Goal: Check status: Check status

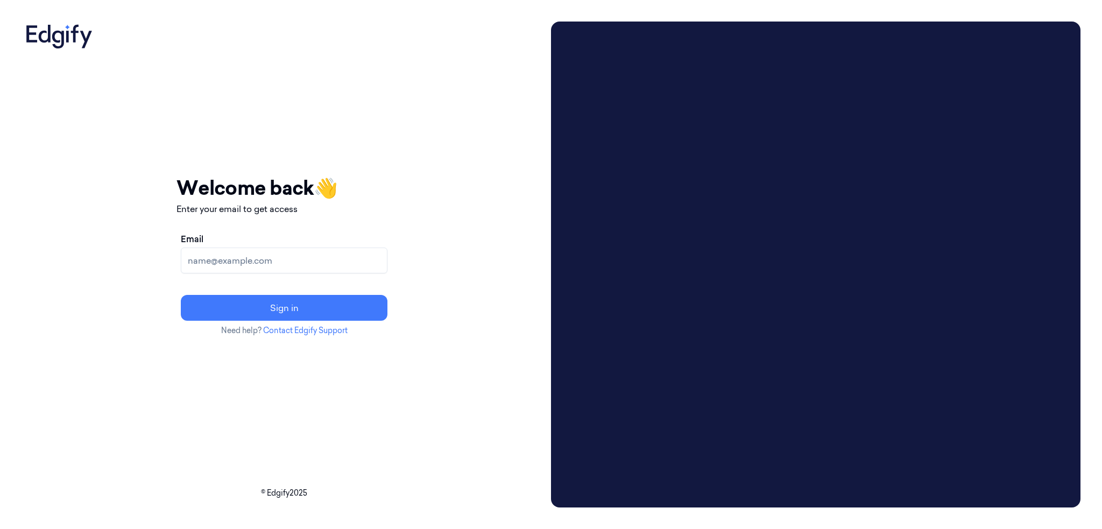
click at [307, 253] on input "Email" at bounding box center [284, 260] width 207 height 26
type input "[PERSON_NAME][EMAIL_ADDRESS][PERSON_NAME][DOMAIN_NAME]"
click at [181, 295] on button "Sign in" at bounding box center [284, 308] width 207 height 26
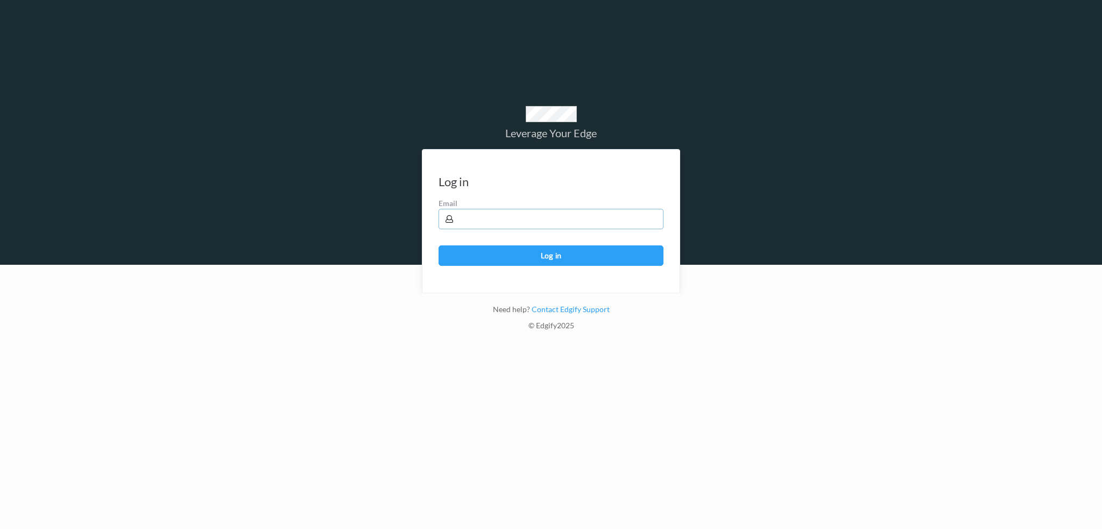
click at [511, 225] on input "text" at bounding box center [550, 219] width 225 height 20
type input "h"
click at [565, 228] on input "text" at bounding box center [550, 219] width 225 height 20
type input "harlan.nelson@heb.com"
click at [438, 245] on button "Log in" at bounding box center [550, 255] width 225 height 20
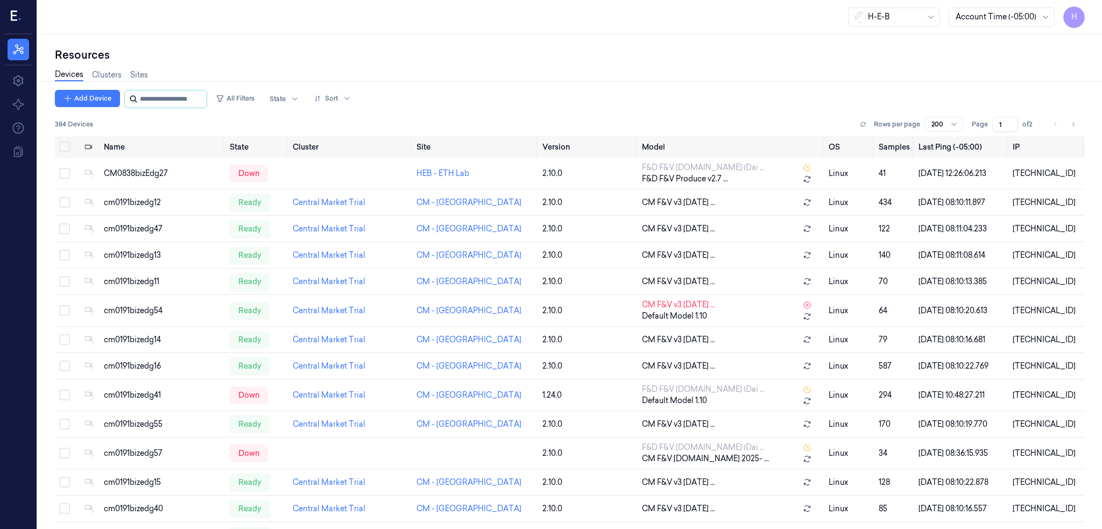
click at [174, 97] on input "string" at bounding box center [172, 98] width 65 height 17
paste input "**********"
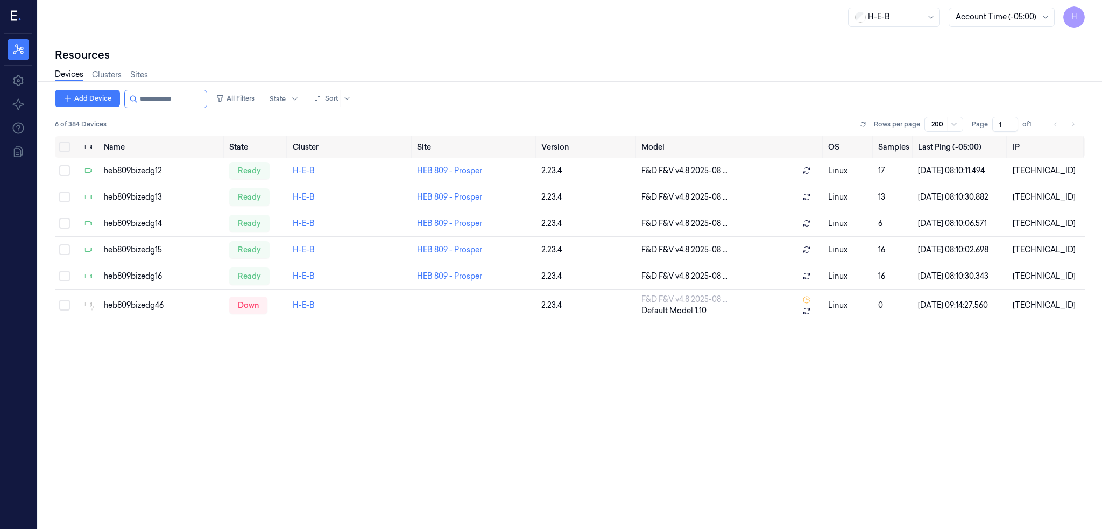
type input "**********"
click at [148, 100] on input "string" at bounding box center [172, 98] width 65 height 17
drag, startPoint x: 150, startPoint y: 100, endPoint x: 161, endPoint y: 101, distance: 11.3
click at [161, 101] on input "string" at bounding box center [172, 98] width 65 height 17
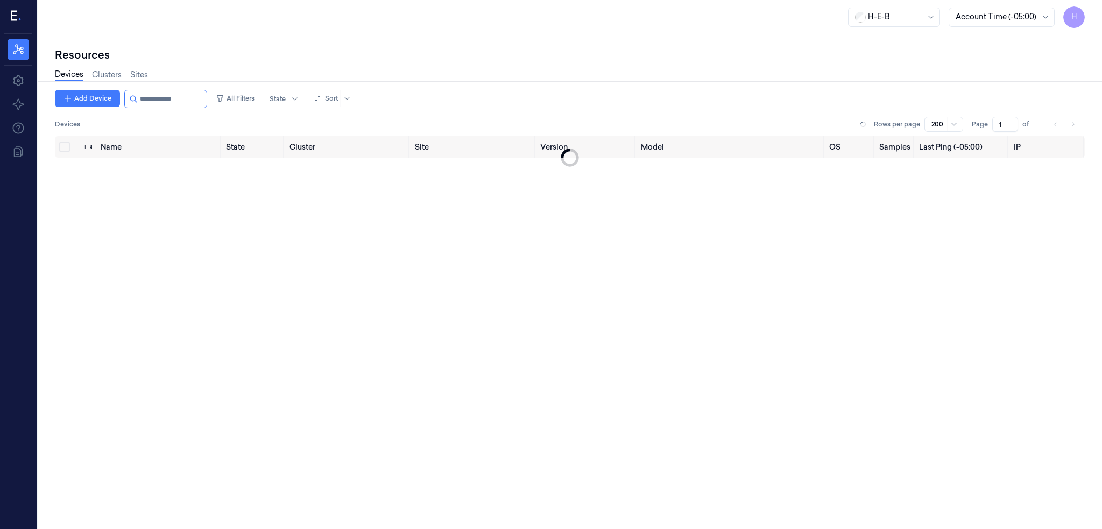
type input "**********"
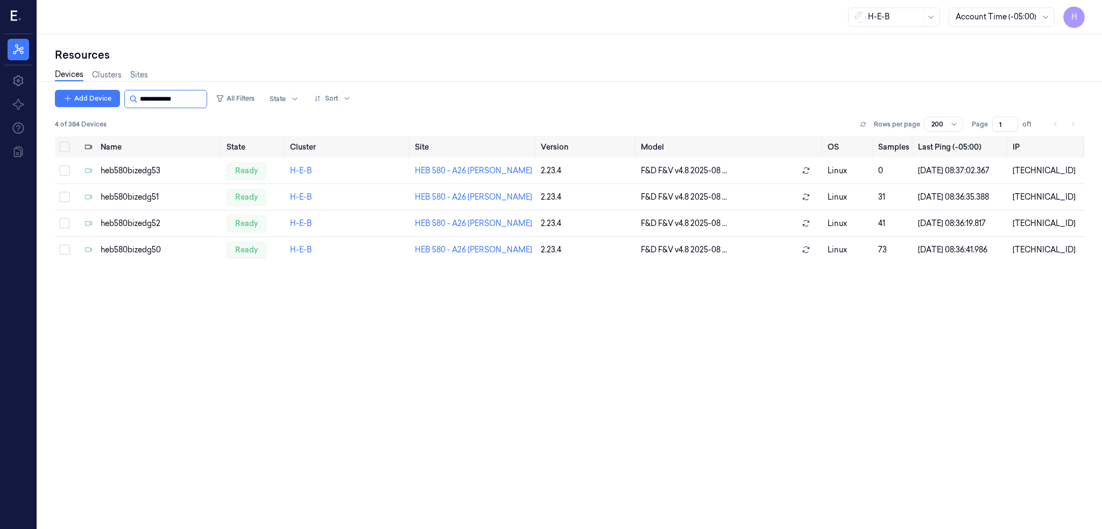
click at [187, 100] on input "string" at bounding box center [172, 98] width 65 height 17
drag, startPoint x: 187, startPoint y: 100, endPoint x: 125, endPoint y: 98, distance: 61.9
click at [125, 98] on div at bounding box center [165, 99] width 83 height 18
click at [184, 171] on div "heb580bizedg53" at bounding box center [159, 170] width 117 height 11
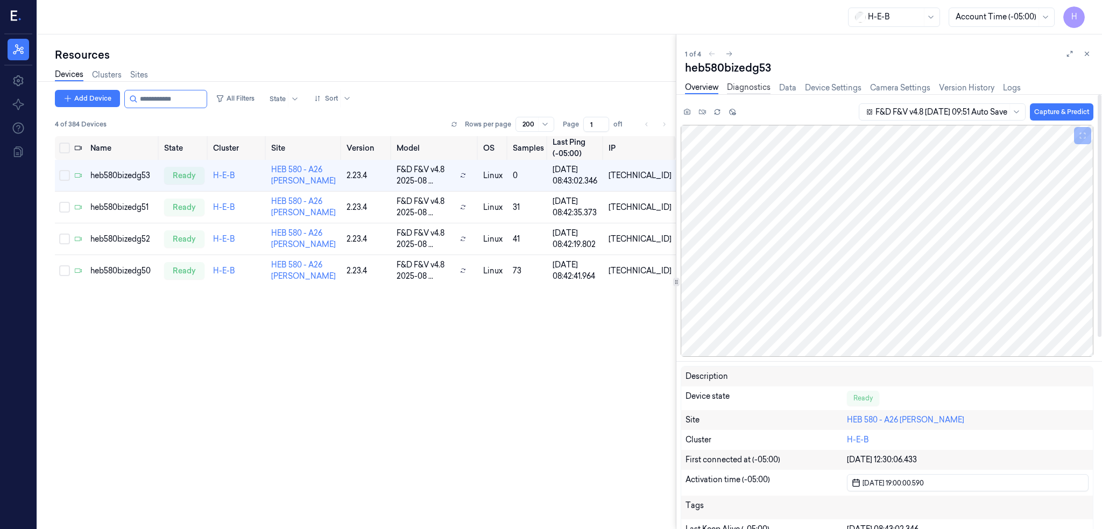
click at [750, 91] on link "Diagnostics" at bounding box center [749, 88] width 44 height 12
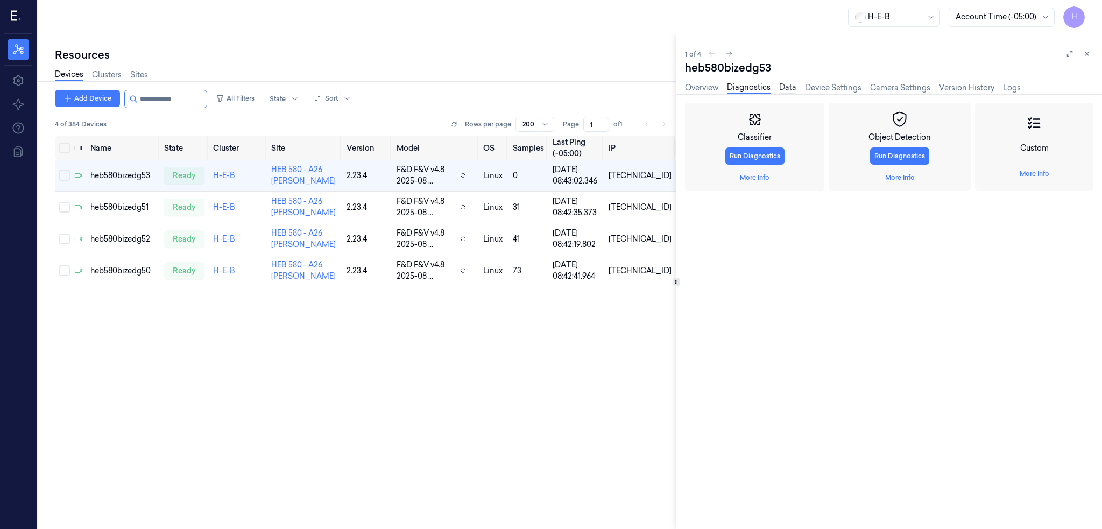
click at [793, 87] on link "Data" at bounding box center [787, 88] width 17 height 12
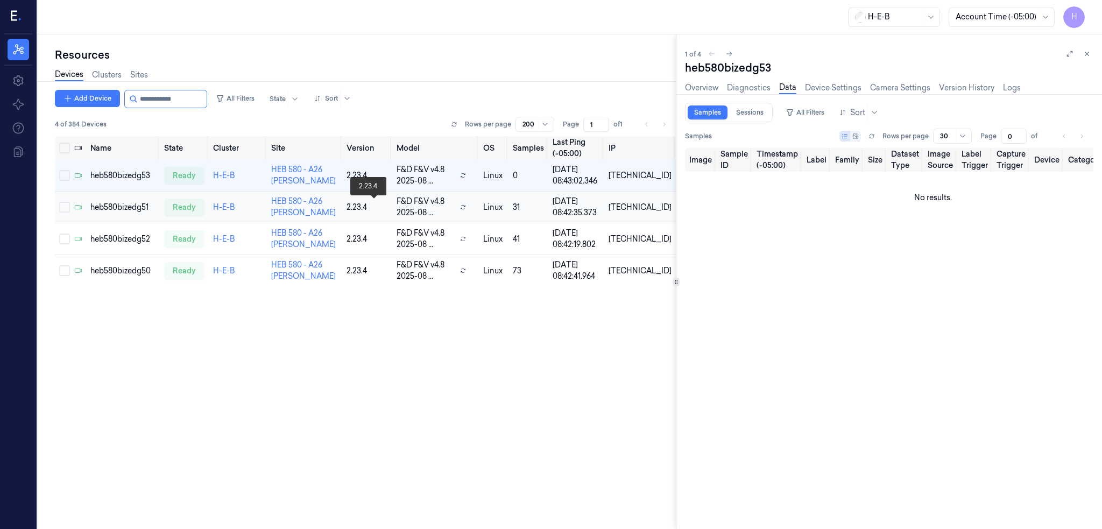
click at [388, 203] on div "2.23.4" at bounding box center [366, 207] width 41 height 11
type input "1"
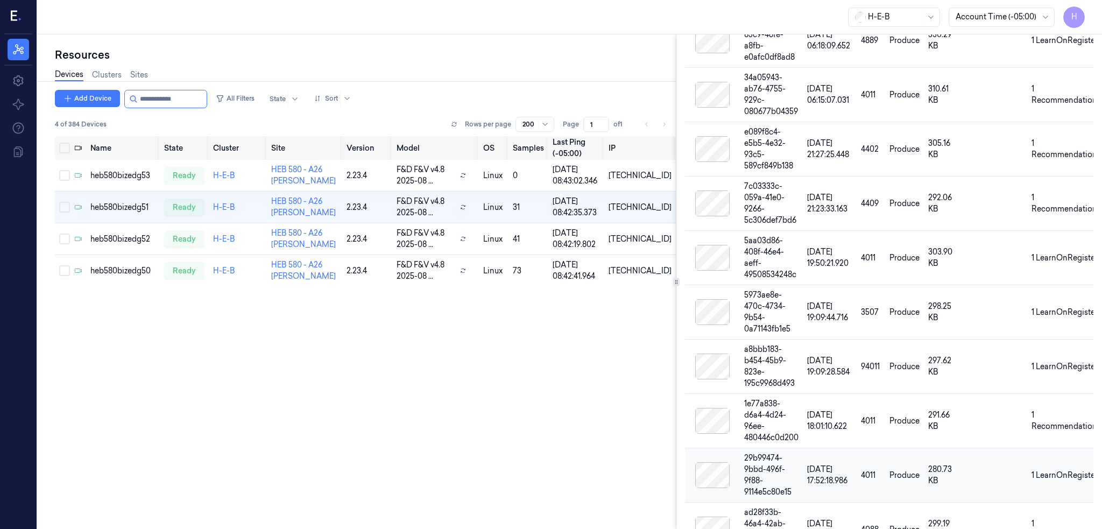
scroll to position [861, 0]
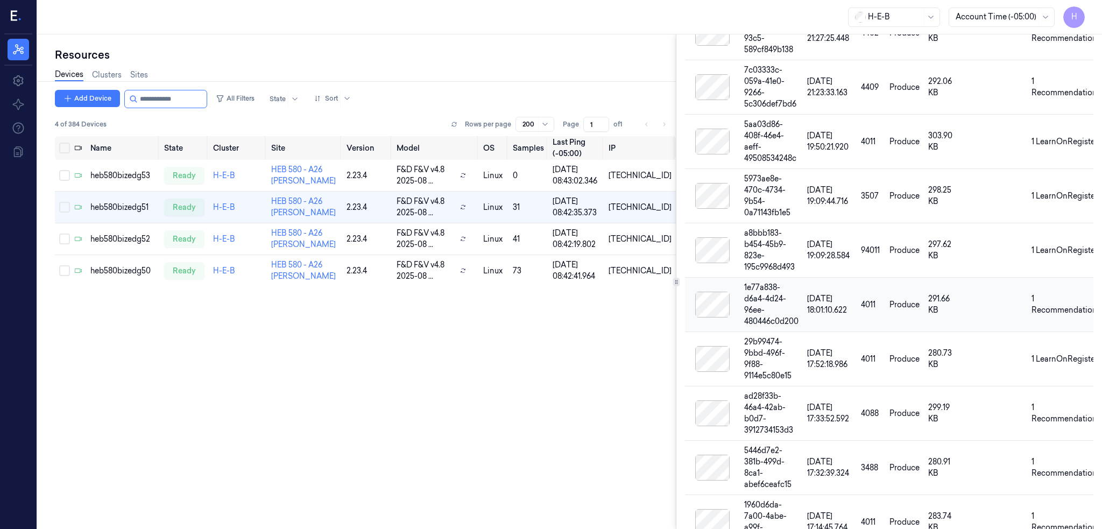
click at [708, 292] on div at bounding box center [712, 305] width 46 height 26
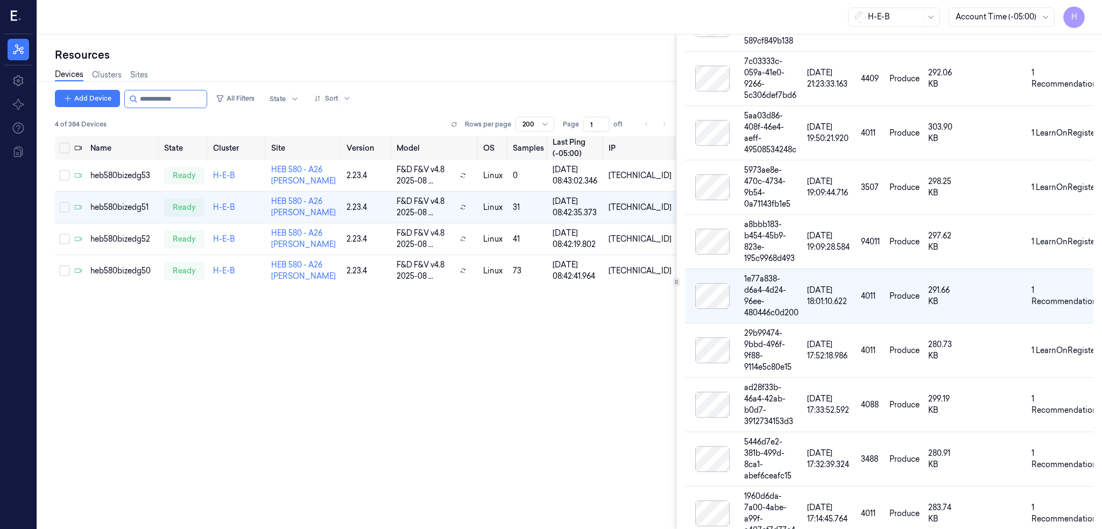
scroll to position [869, 0]
click at [708, 286] on div at bounding box center [712, 296] width 46 height 26
click at [1004, 278] on td at bounding box center [1010, 296] width 34 height 54
click at [585, 317] on div "Name State Cluster Site Version Model OS Samples Last Ping (-05:00) IP heb580bi…" at bounding box center [365, 328] width 621 height 385
click at [675, 280] on icon at bounding box center [675, 281] width 5 height 5
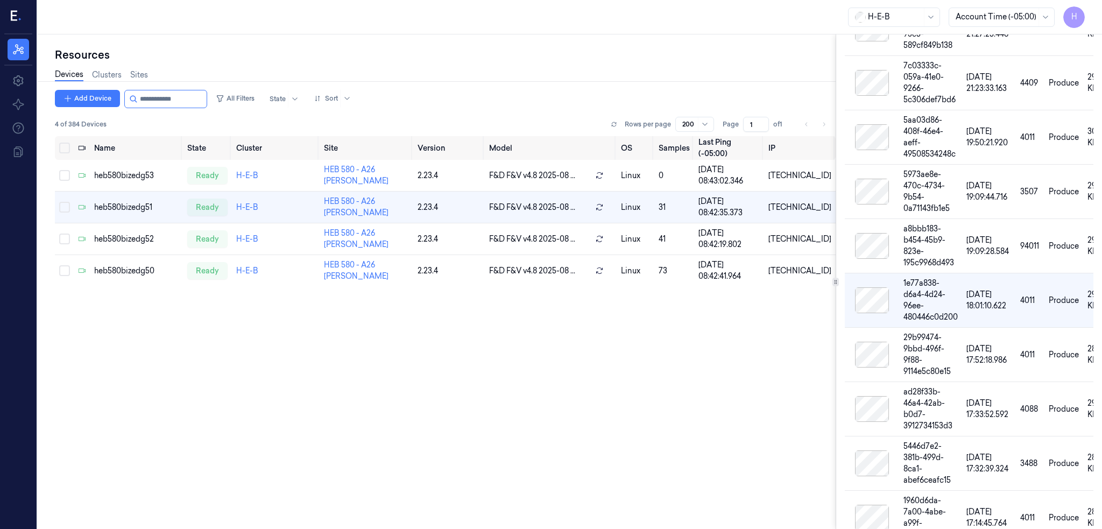
scroll to position [874, 0]
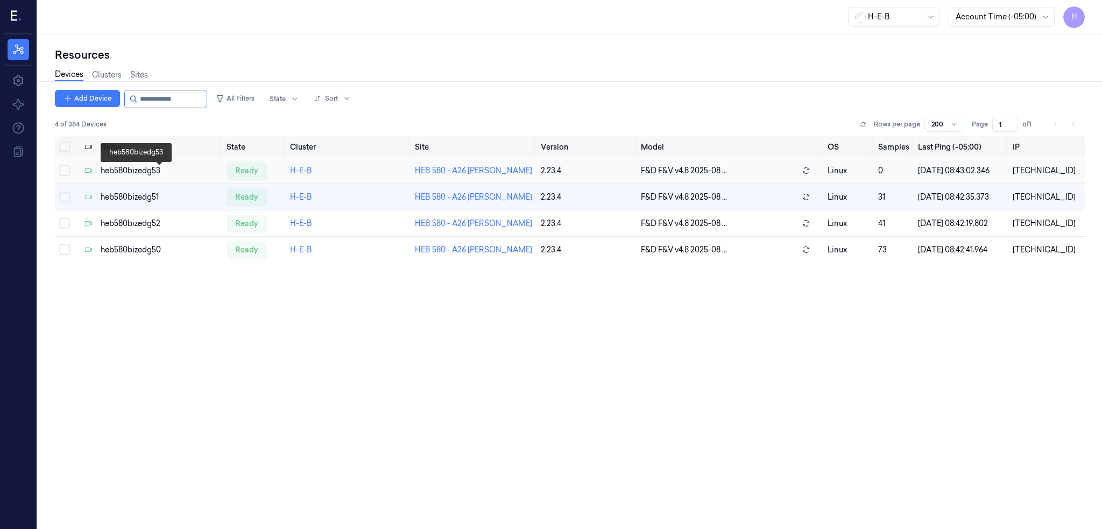
click at [129, 174] on div "heb580bizedg53" at bounding box center [159, 170] width 117 height 11
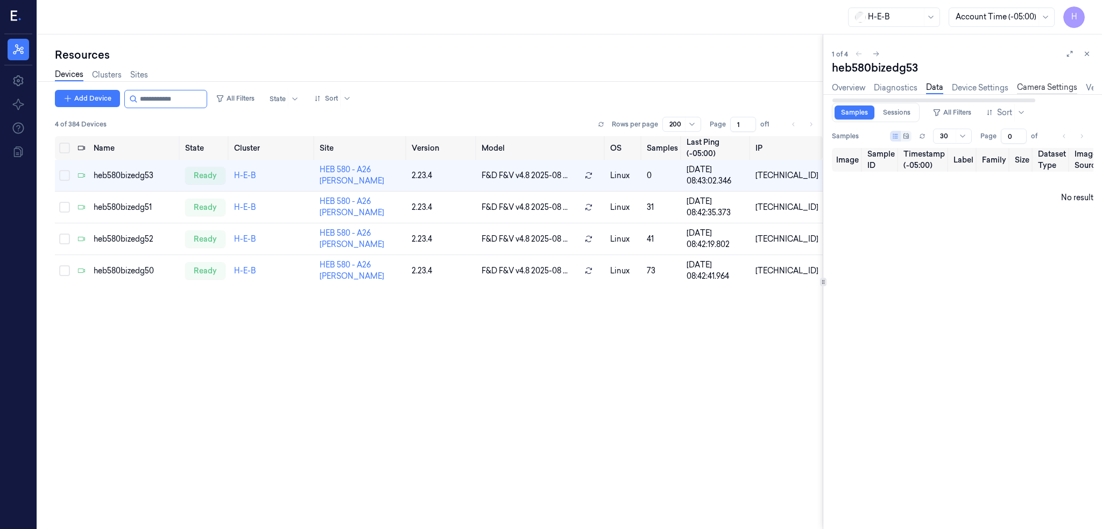
click at [1041, 86] on link "Camera Settings" at bounding box center [1047, 88] width 60 height 12
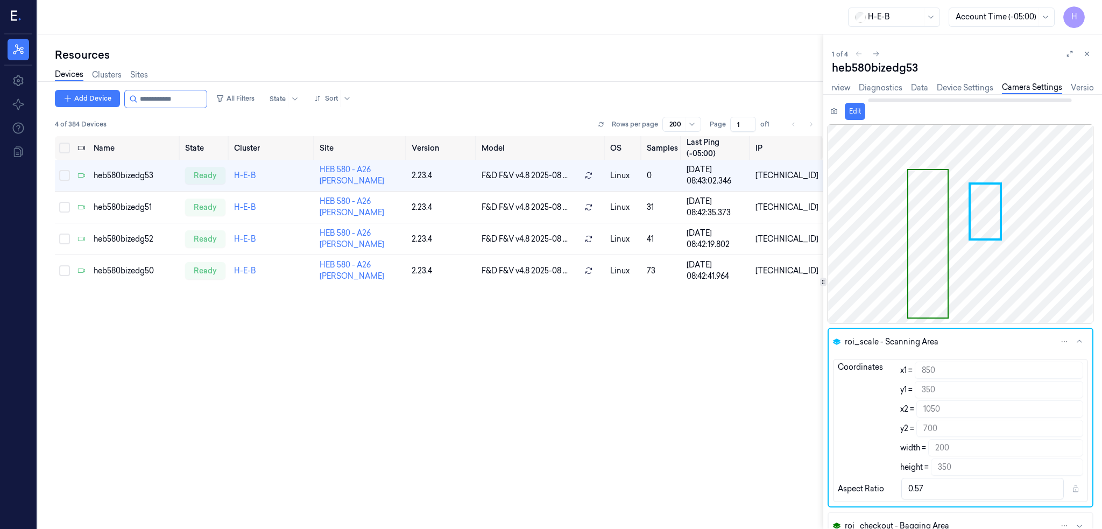
scroll to position [0, 74]
drag, startPoint x: 967, startPoint y: 101, endPoint x: 1075, endPoint y: 103, distance: 108.7
click at [1075, 102] on div at bounding box center [990, 100] width 203 height 4
click at [1039, 89] on link "Version History" at bounding box center [1039, 88] width 55 height 12
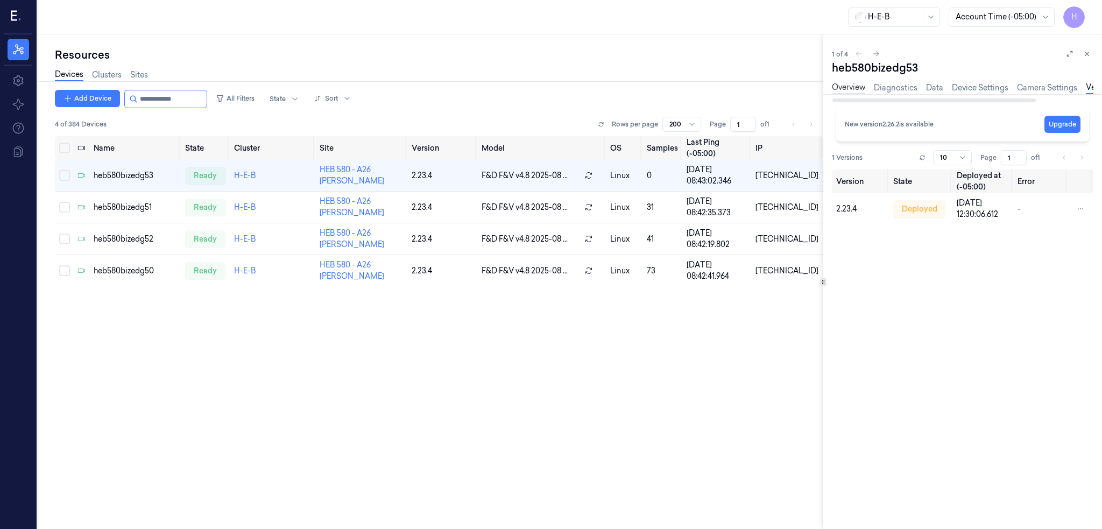
drag, startPoint x: 951, startPoint y: 98, endPoint x: 856, endPoint y: 92, distance: 94.9
click at [856, 98] on div at bounding box center [933, 100] width 203 height 4
click at [854, 89] on link "Overview" at bounding box center [848, 88] width 33 height 12
